Goal: Information Seeking & Learning: Learn about a topic

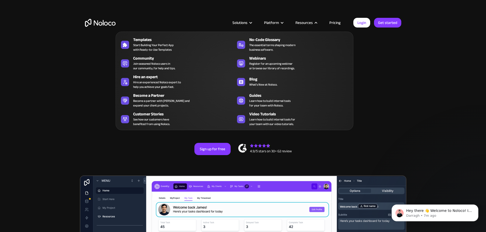
click at [336, 25] on nav "Templates Start Building Your Perfect App with Ready-to-Use Templates No-Code G…" at bounding box center [235, 77] width 238 height 106
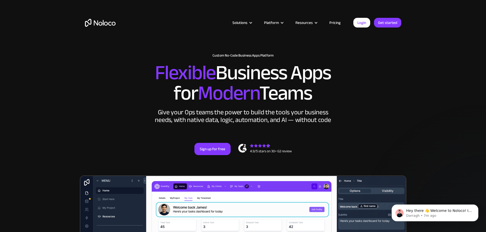
click at [337, 22] on link "Pricing" at bounding box center [335, 22] width 24 height 7
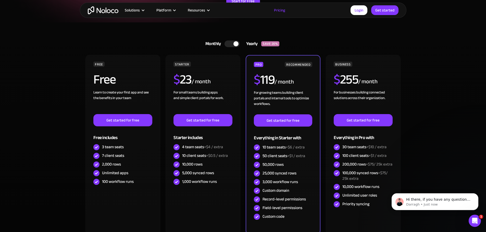
click at [107, 9] on img "home" at bounding box center [103, 10] width 31 height 8
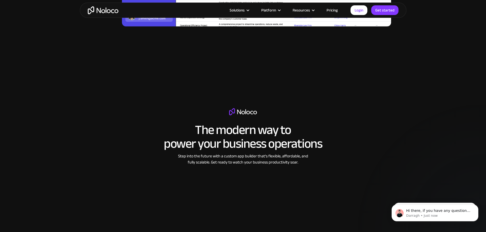
scroll to position [689, 0]
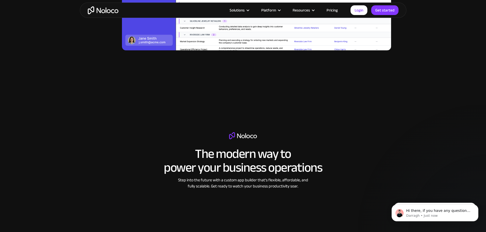
click at [332, 10] on link "Pricing" at bounding box center [332, 10] width 24 height 7
